Goal: Information Seeking & Learning: Learn about a topic

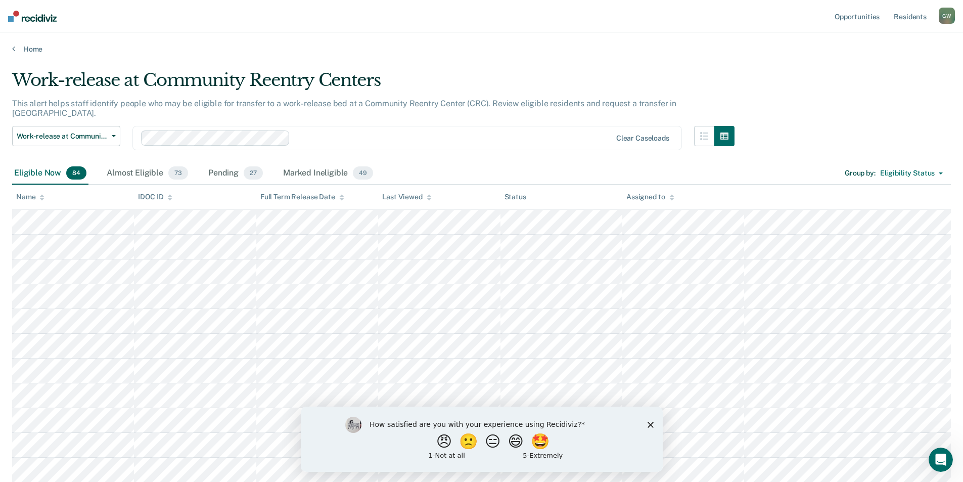
click at [640, 324] on polygon "Close survey" at bounding box center [650, 424] width 6 height 6
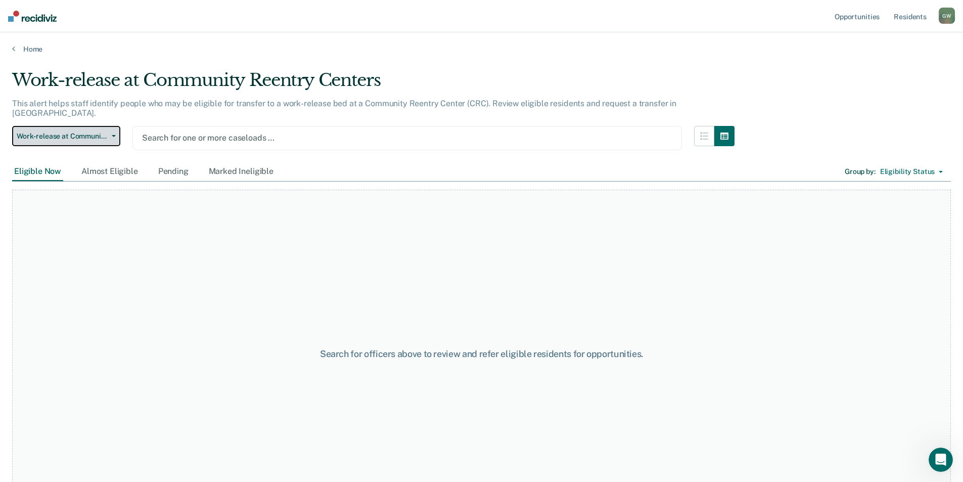
click at [113, 135] on icon "button" at bounding box center [114, 136] width 4 height 2
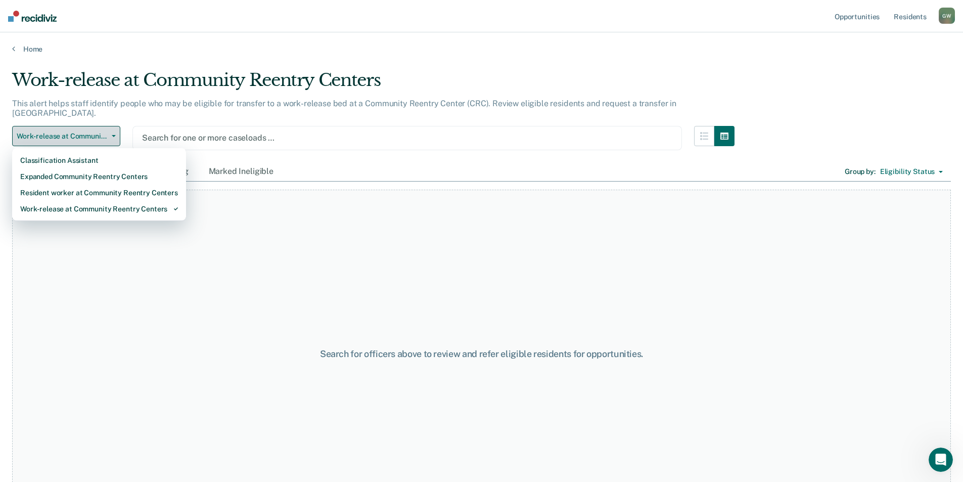
click at [113, 135] on icon "button" at bounding box center [114, 136] width 4 height 2
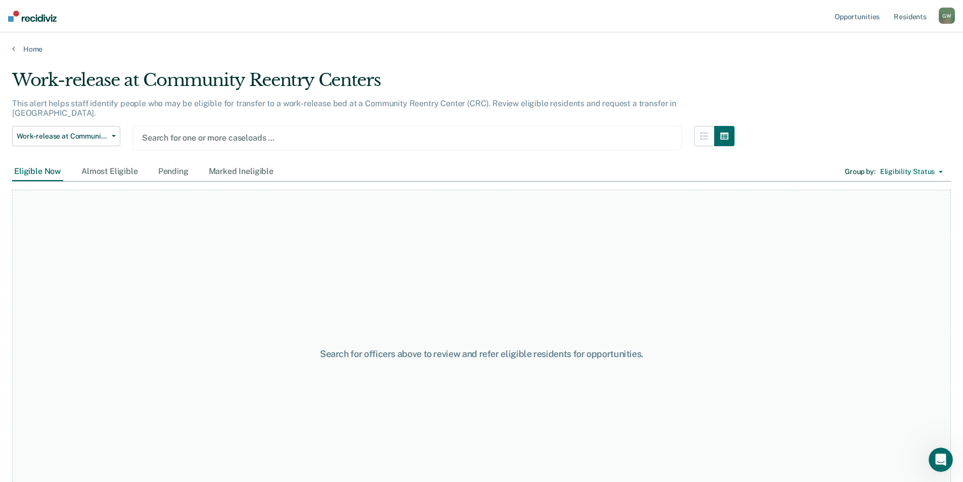
click at [576, 132] on div at bounding box center [407, 138] width 531 height 12
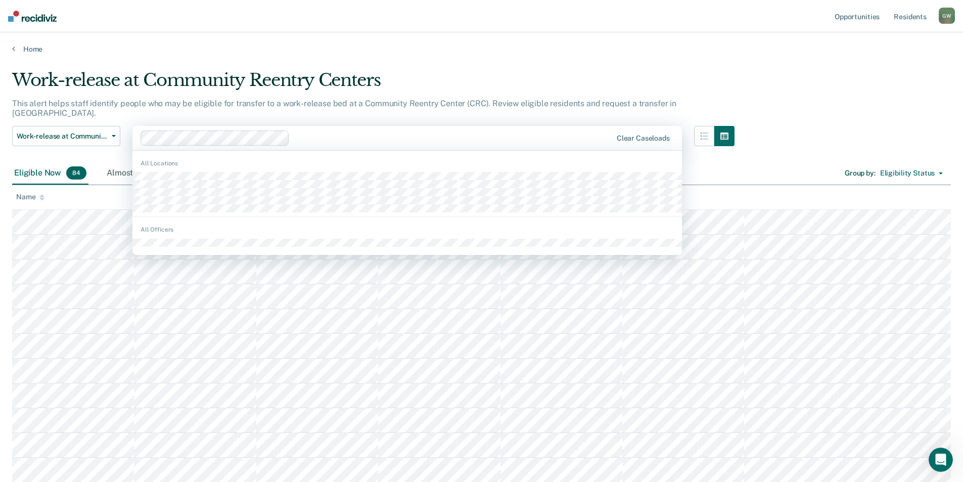
click at [547, 132] on div at bounding box center [453, 138] width 318 height 12
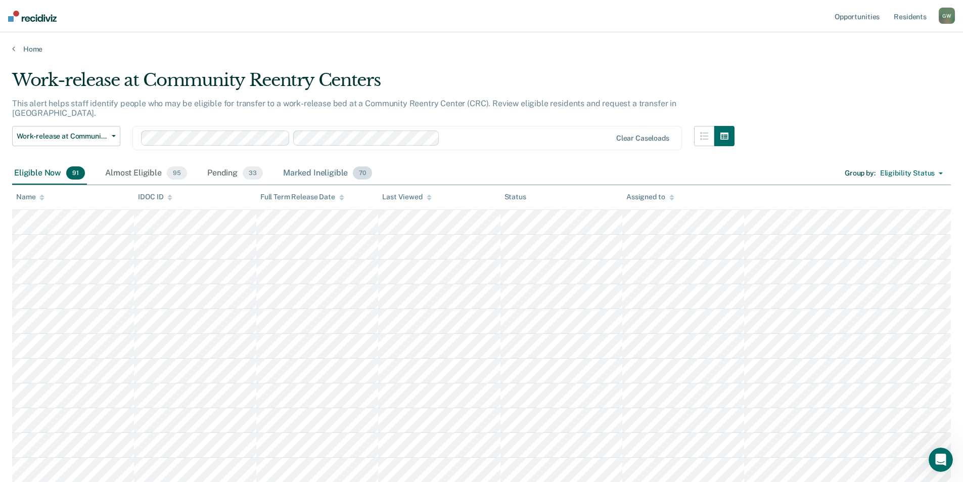
click at [340, 166] on div "Marked Ineligible 70" at bounding box center [327, 173] width 93 height 22
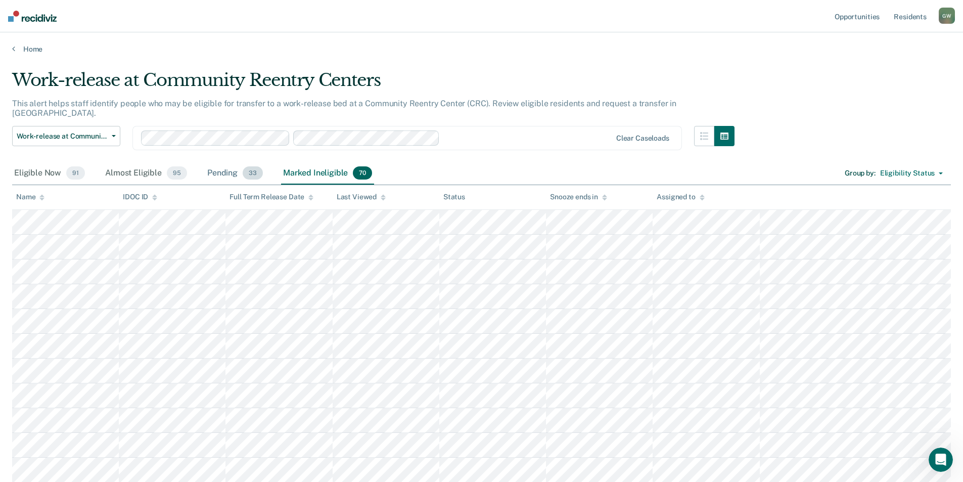
click at [211, 163] on div "Pending 33" at bounding box center [235, 173] width 60 height 22
click at [34, 14] on img at bounding box center [32, 16] width 49 height 11
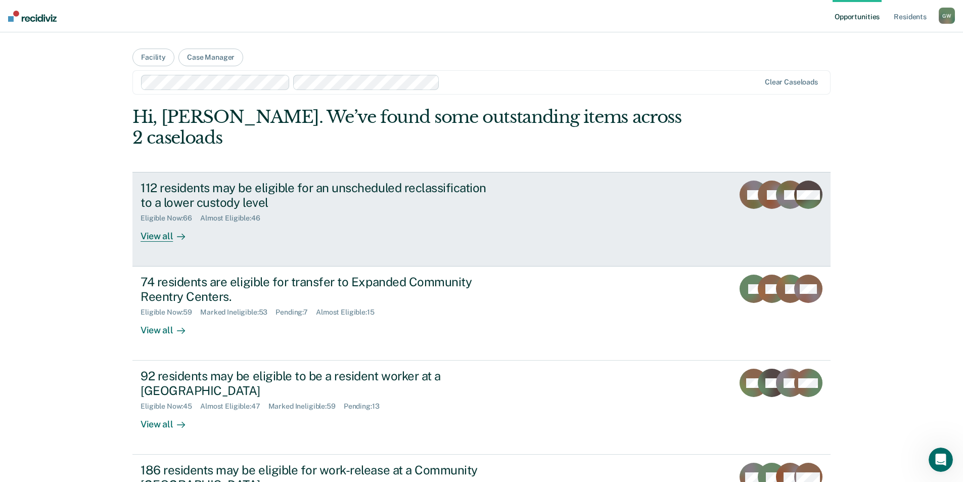
click at [153, 223] on div "View all" at bounding box center [169, 233] width 57 height 20
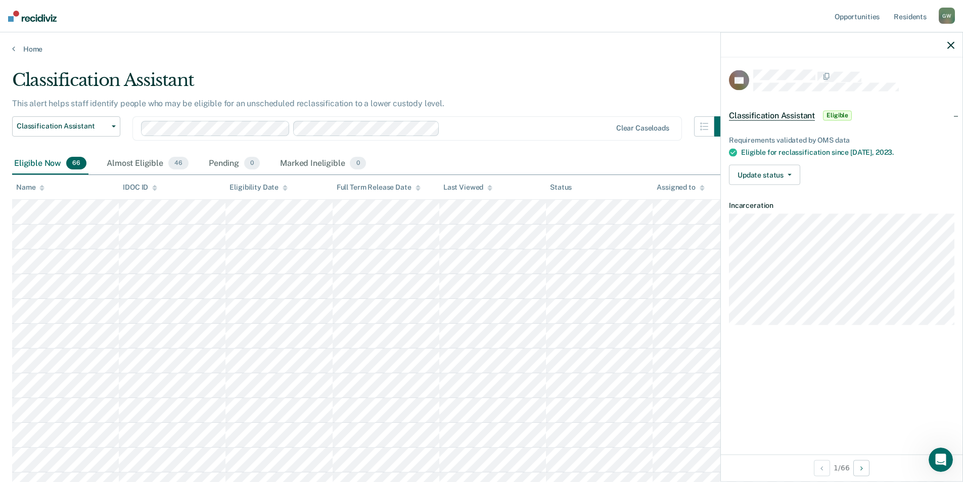
click at [622, 95] on div "Classification Assistant" at bounding box center [373, 84] width 723 height 29
click at [640, 45] on div at bounding box center [842, 44] width 242 height 25
click at [640, 42] on icon "button" at bounding box center [951, 44] width 7 height 7
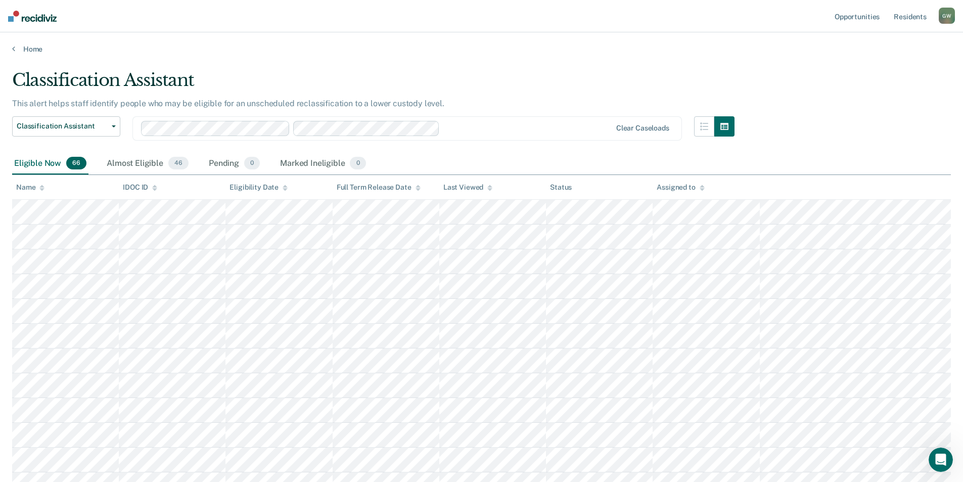
click at [614, 83] on div "Classification Assistant" at bounding box center [373, 84] width 723 height 29
